Goal: Transaction & Acquisition: Book appointment/travel/reservation

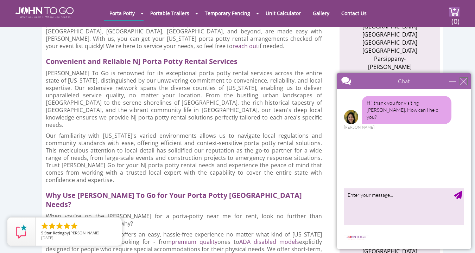
click at [463, 81] on div "close" at bounding box center [463, 81] width 7 height 7
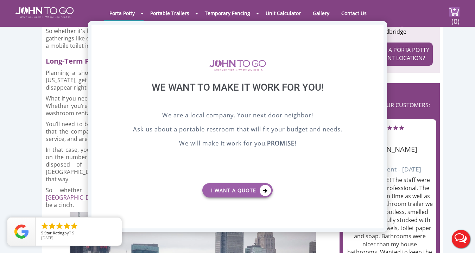
click at [378, 31] on div "X" at bounding box center [378, 31] width 11 height 12
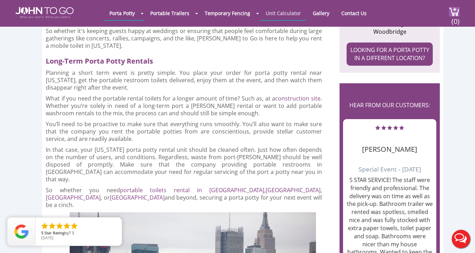
click at [300, 15] on link "Unit Calculator" at bounding box center [284, 13] width 46 height 14
click at [294, 15] on link "Unit Calculator" at bounding box center [284, 13] width 46 height 14
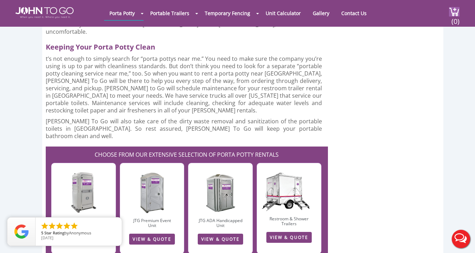
scroll to position [1828, 0]
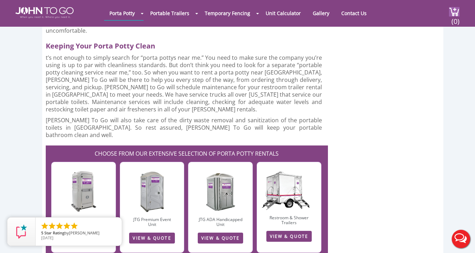
click at [73, 233] on link "VIEW & QUOTE" at bounding box center [83, 238] width 45 height 11
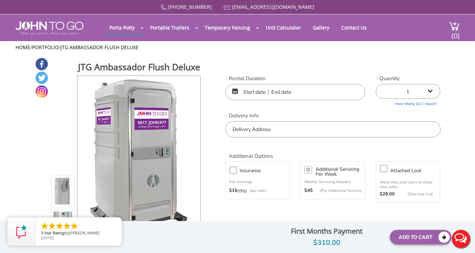
click at [257, 89] on input "text" at bounding box center [295, 92] width 140 height 16
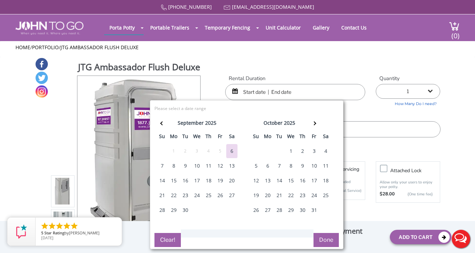
click at [174, 196] on div "22" at bounding box center [173, 196] width 11 height 14
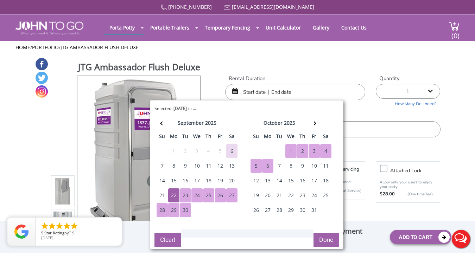
click at [268, 164] on div "6" at bounding box center [267, 166] width 11 height 14
type input "[DATE] to [DATE]"
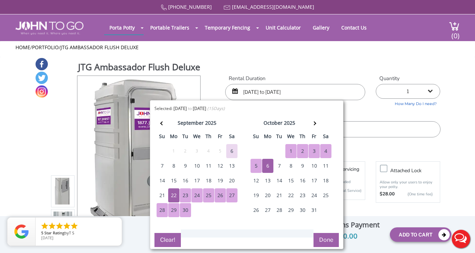
click at [328, 237] on button "Done" at bounding box center [326, 240] width 25 height 14
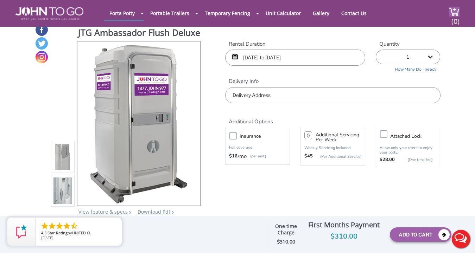
scroll to position [8, 0]
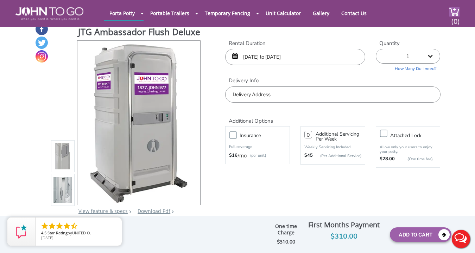
click at [393, 96] on input "text" at bounding box center [332, 95] width 215 height 16
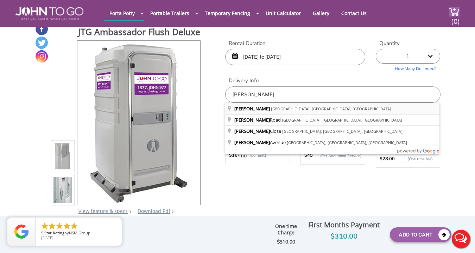
type input "Skillman, [GEOGRAPHIC_DATA], [GEOGRAPHIC_DATA], [GEOGRAPHIC_DATA]"
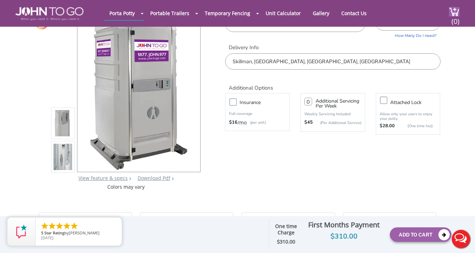
scroll to position [0, 0]
